Goal: Information Seeking & Learning: Learn about a topic

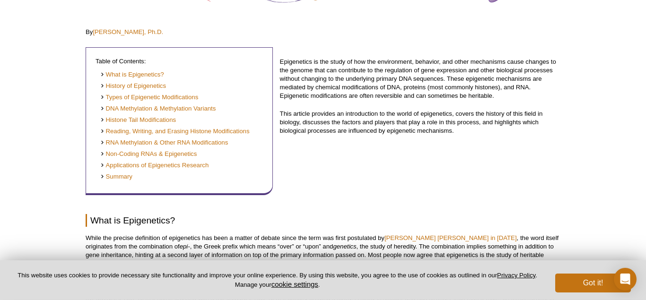
scroll to position [195, 0]
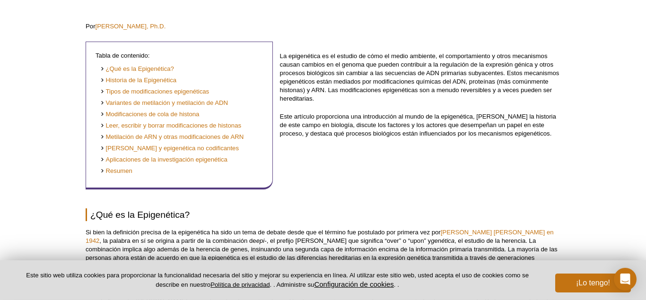
click at [499, 98] on p "La epigenética es el estudio de cómo el medio ambiente, el comportamiento y otr…" at bounding box center [420, 77] width 281 height 51
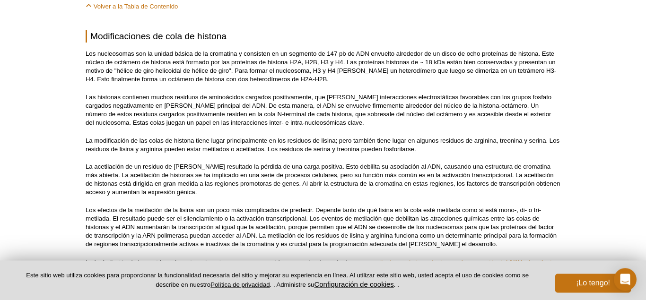
scroll to position [3020, 0]
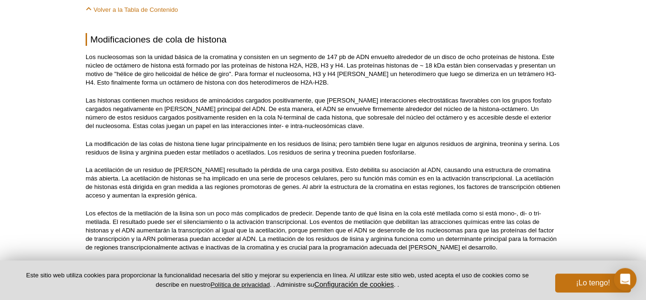
click at [541, 33] on h2 "Modificaciones de cola de histona" at bounding box center [323, 39] width 475 height 13
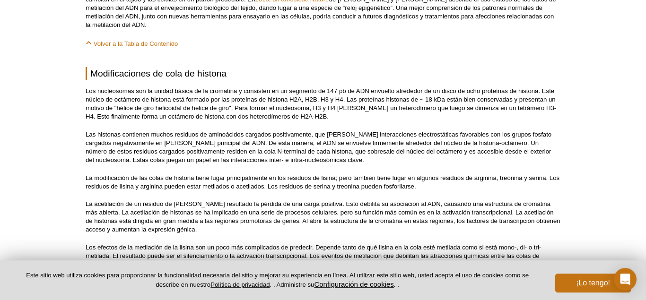
scroll to position [2985, 0]
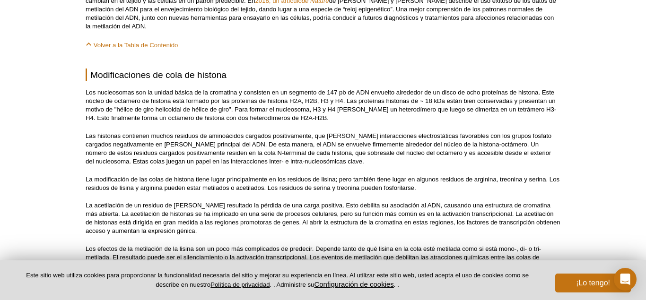
click at [397, 176] on p "La modificación de las colas de histona tiene lugar principalmente en los resid…" at bounding box center [323, 184] width 475 height 17
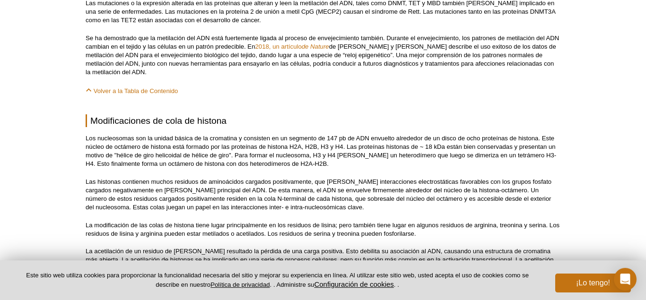
scroll to position [2937, 0]
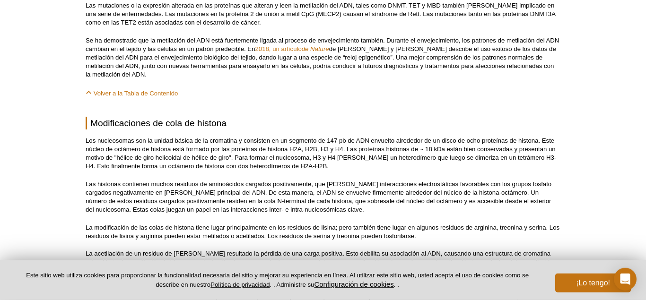
click at [450, 137] on p "Los nucleosomas son la unidad básica de la cromatina y consisten en un segmento…" at bounding box center [323, 154] width 475 height 34
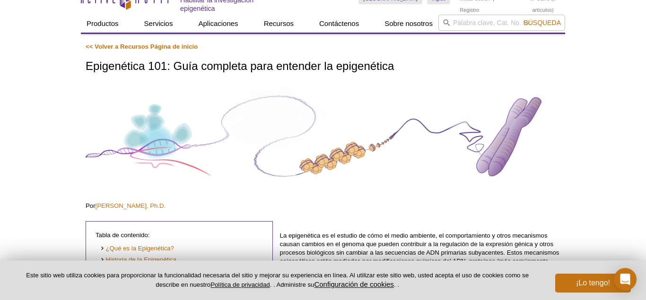
scroll to position [0, 0]
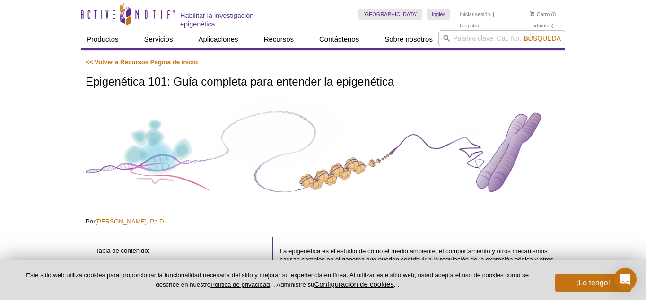
click at [491, 182] on img at bounding box center [323, 152] width 475 height 107
click at [466, 163] on img at bounding box center [323, 152] width 475 height 107
